Goal: Task Accomplishment & Management: Manage account settings

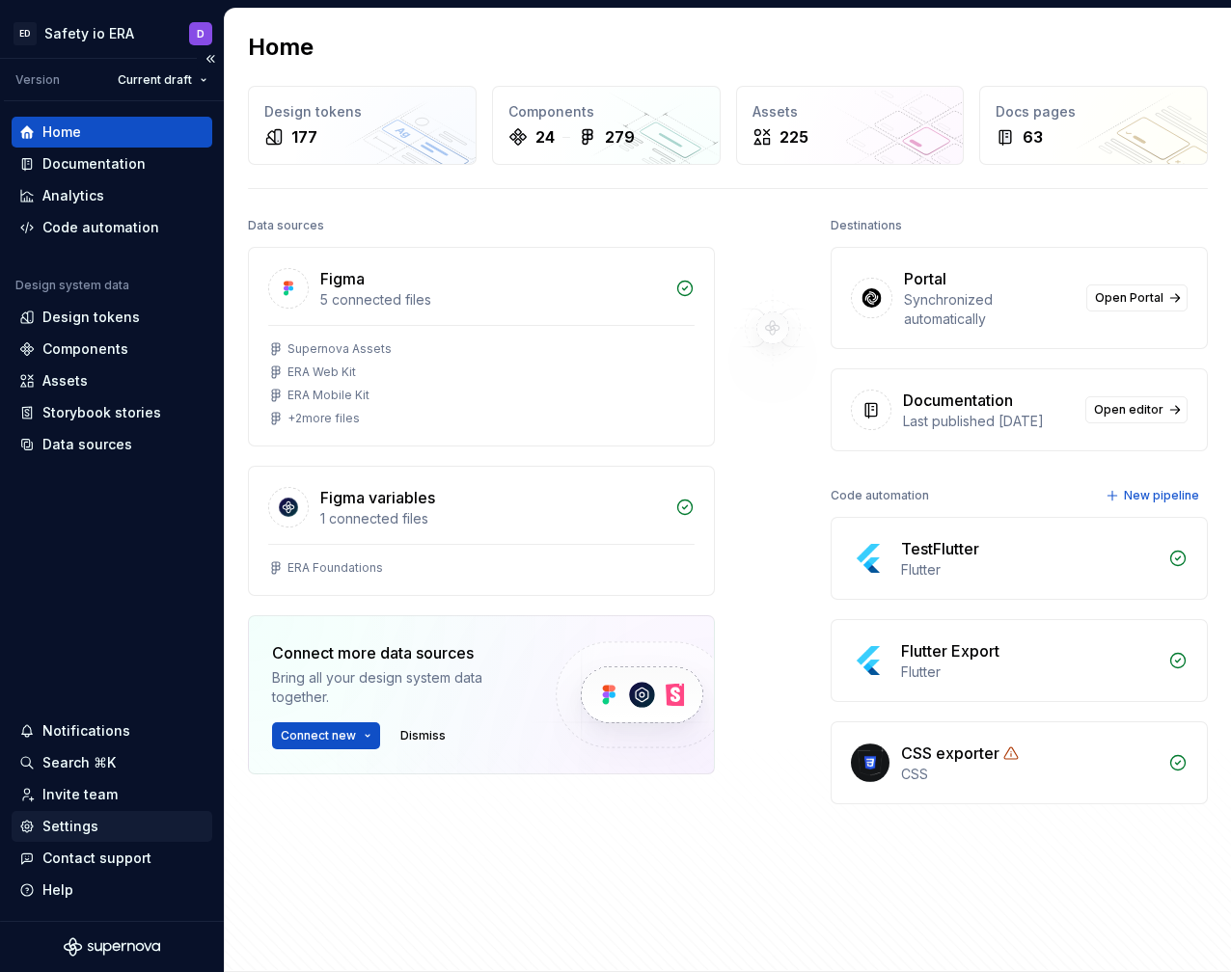
click at [62, 820] on div "Settings" at bounding box center [70, 826] width 56 height 19
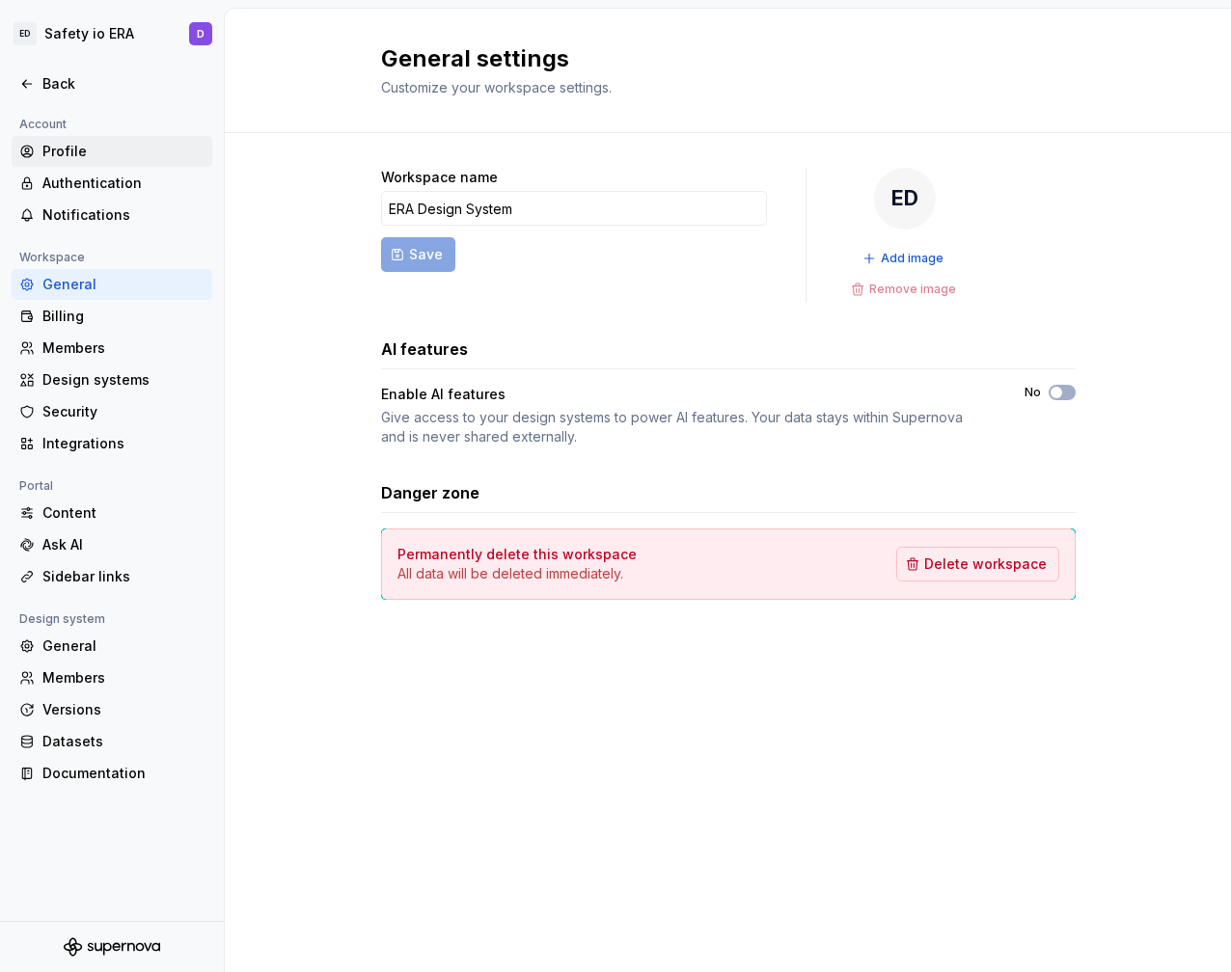
click at [73, 143] on div "Profile" at bounding box center [123, 151] width 162 height 19
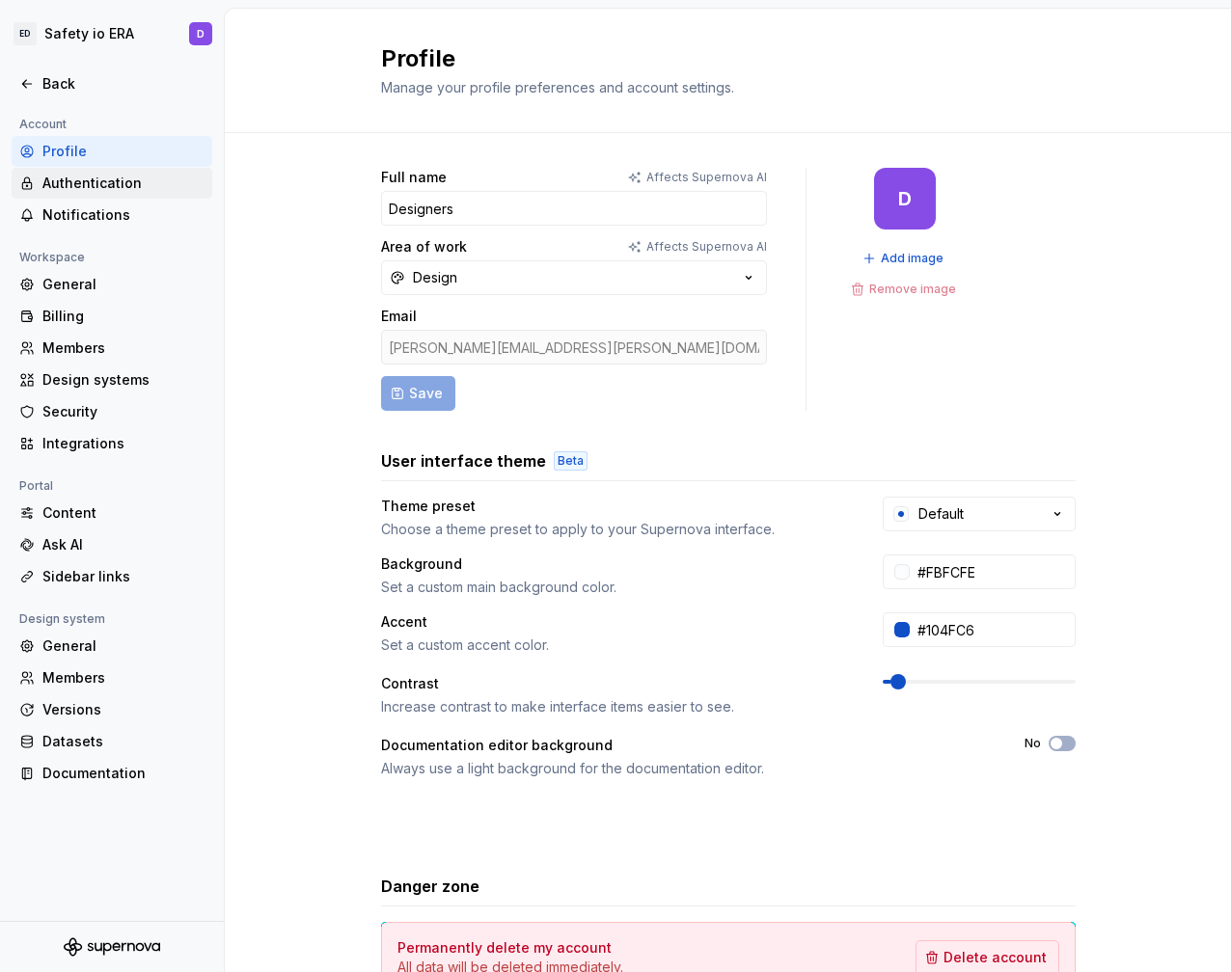
click at [122, 187] on div "Authentication" at bounding box center [123, 183] width 162 height 19
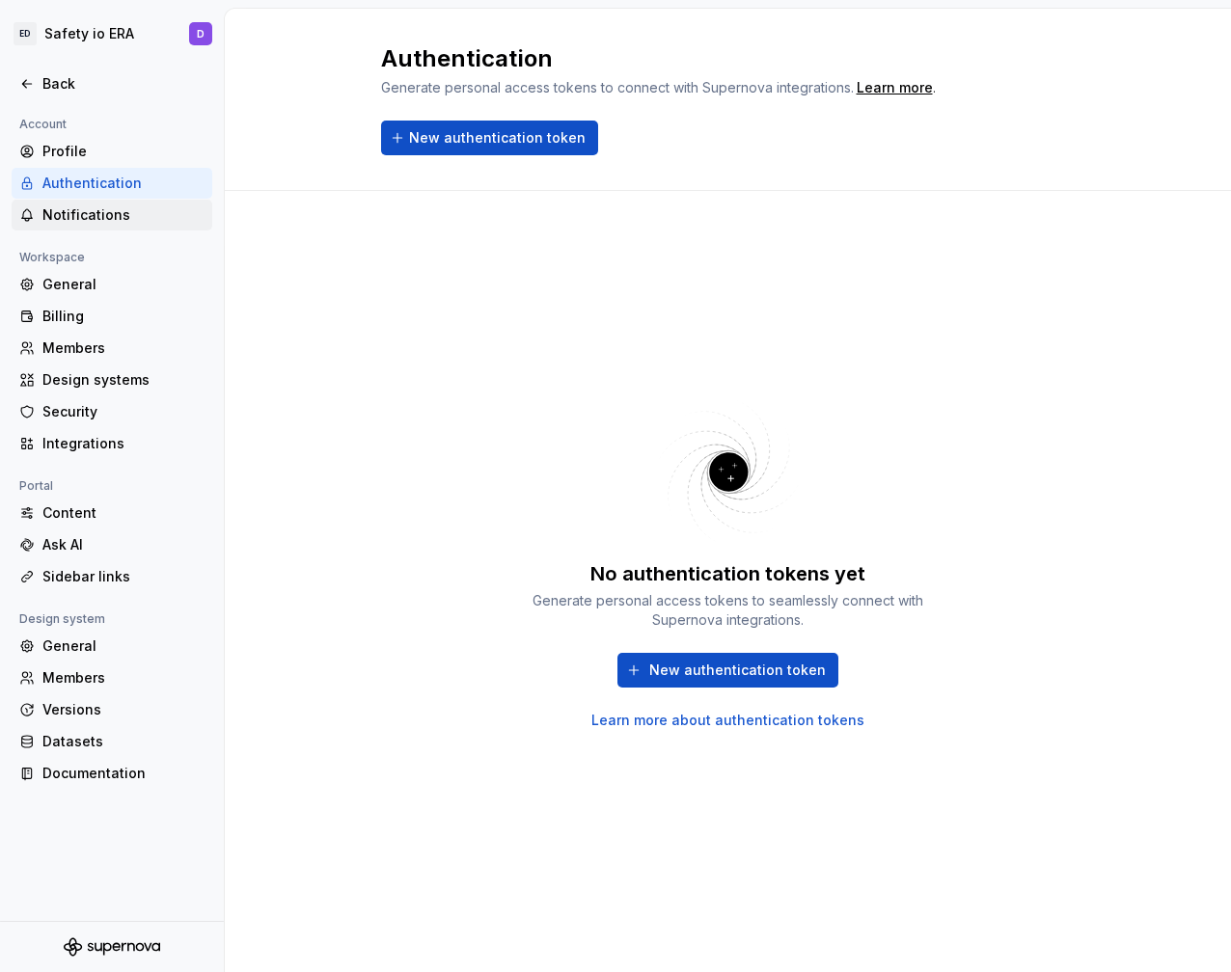
click at [110, 210] on div "Notifications" at bounding box center [123, 214] width 162 height 19
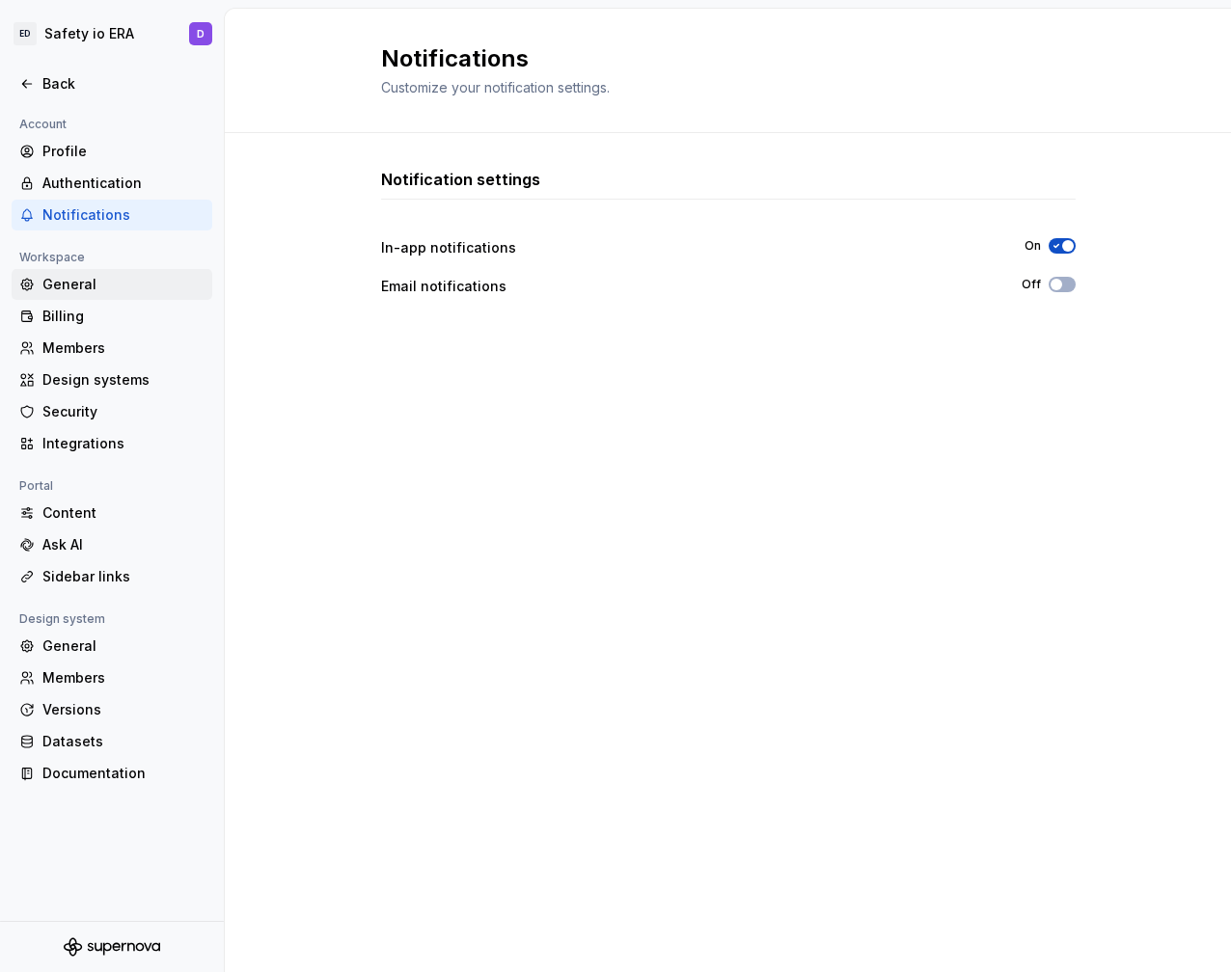
click at [100, 280] on div "General" at bounding box center [123, 284] width 162 height 19
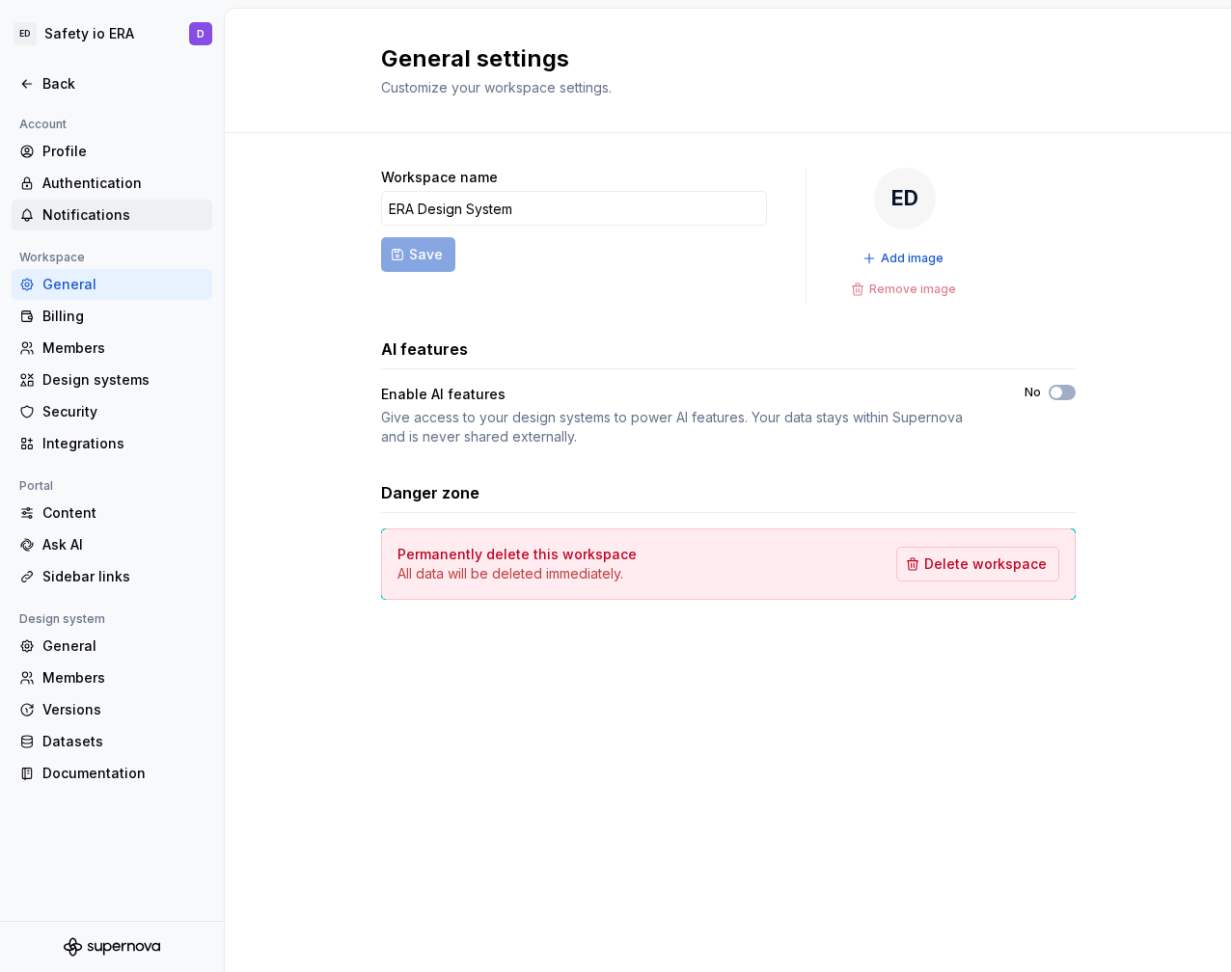
click at [96, 206] on div "Notifications" at bounding box center [123, 214] width 162 height 19
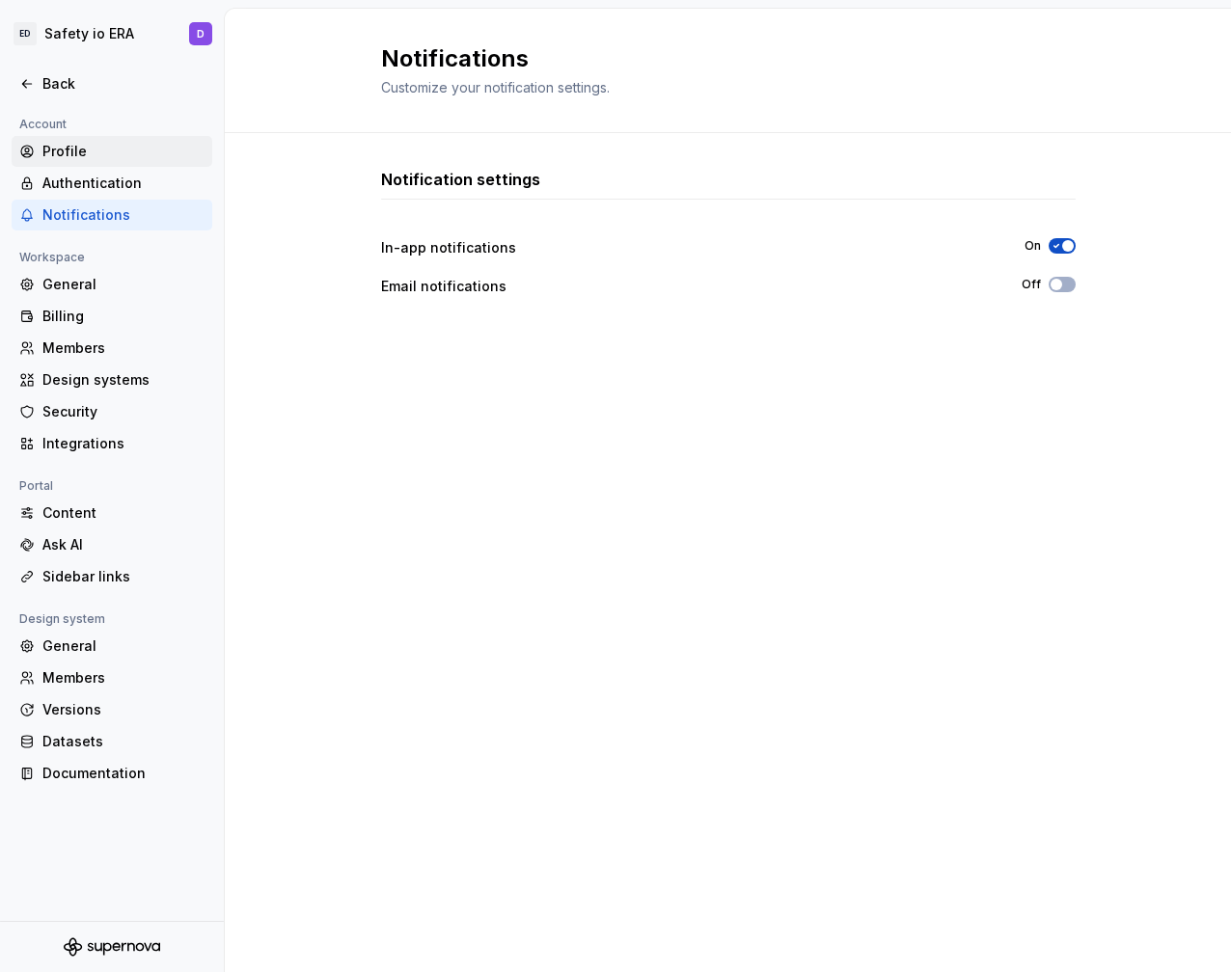
click at [88, 156] on div "Profile" at bounding box center [123, 151] width 162 height 19
